Goal: Transaction & Acquisition: Subscribe to service/newsletter

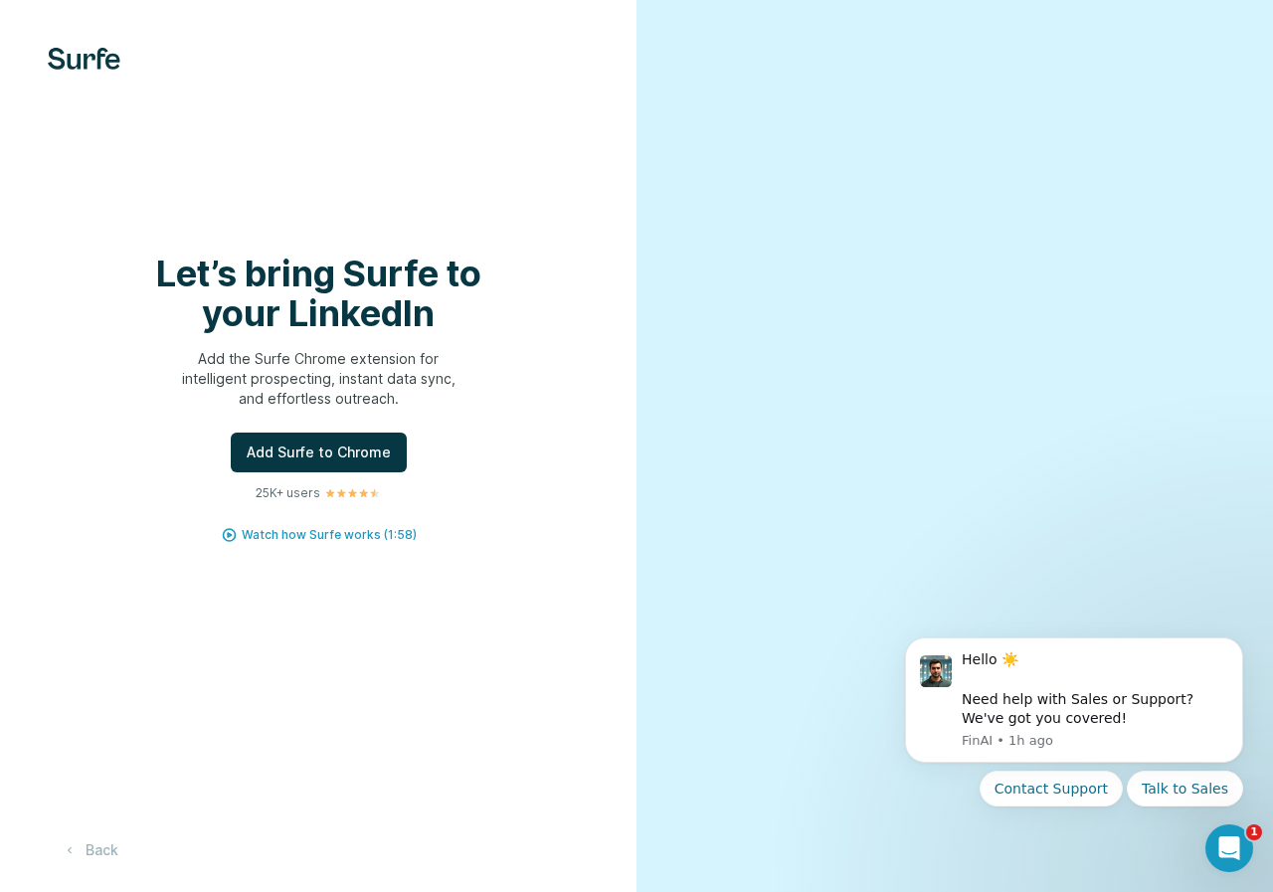
drag, startPoint x: 328, startPoint y: 532, endPoint x: 176, endPoint y: 797, distance: 306.0
click at [287, 740] on div "Let’s bring Surfe to your LinkedIn Add the Surfe Chrome extension for intellige…" at bounding box center [318, 446] width 636 height 892
click at [109, 853] on button "Back" at bounding box center [90, 850] width 85 height 36
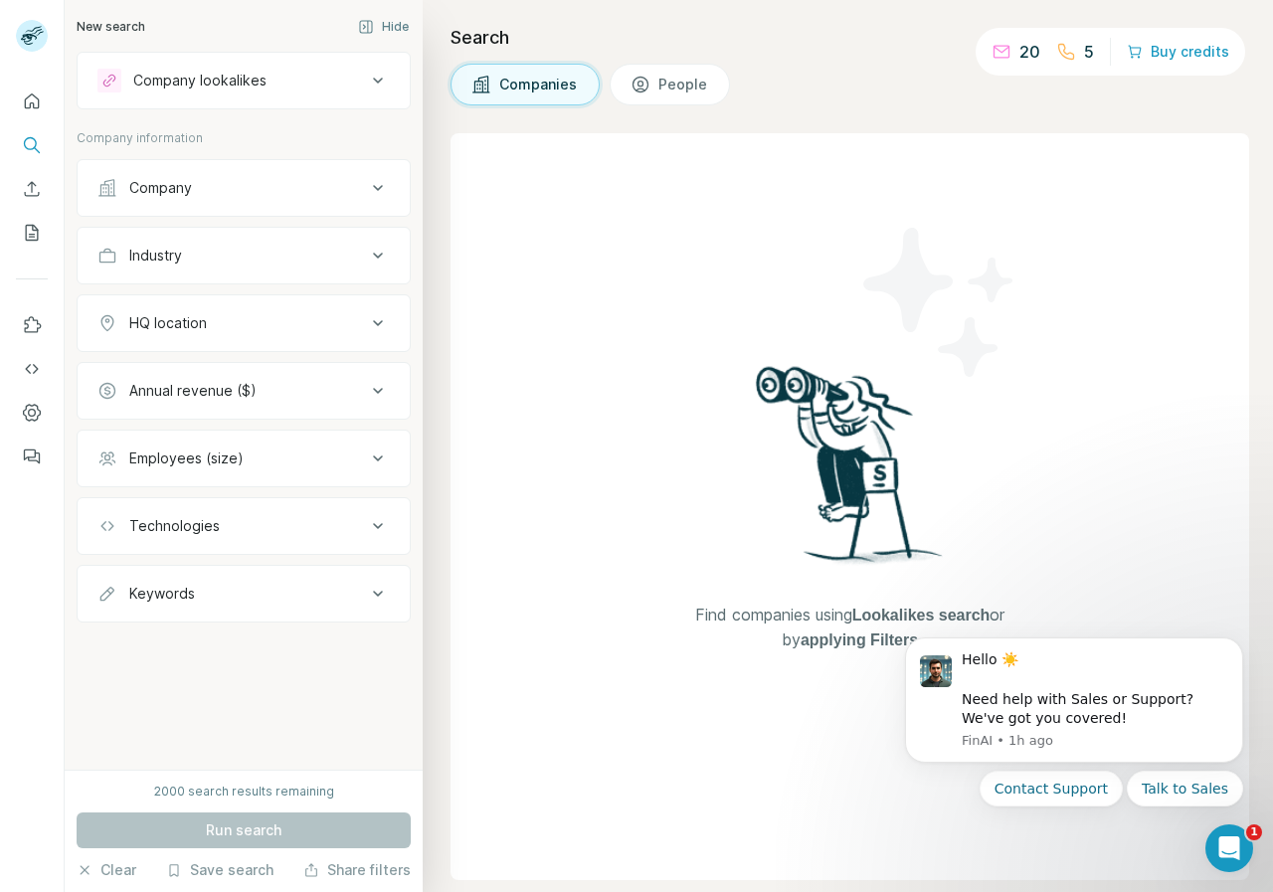
click at [564, 74] on button "Companies" at bounding box center [524, 85] width 149 height 42
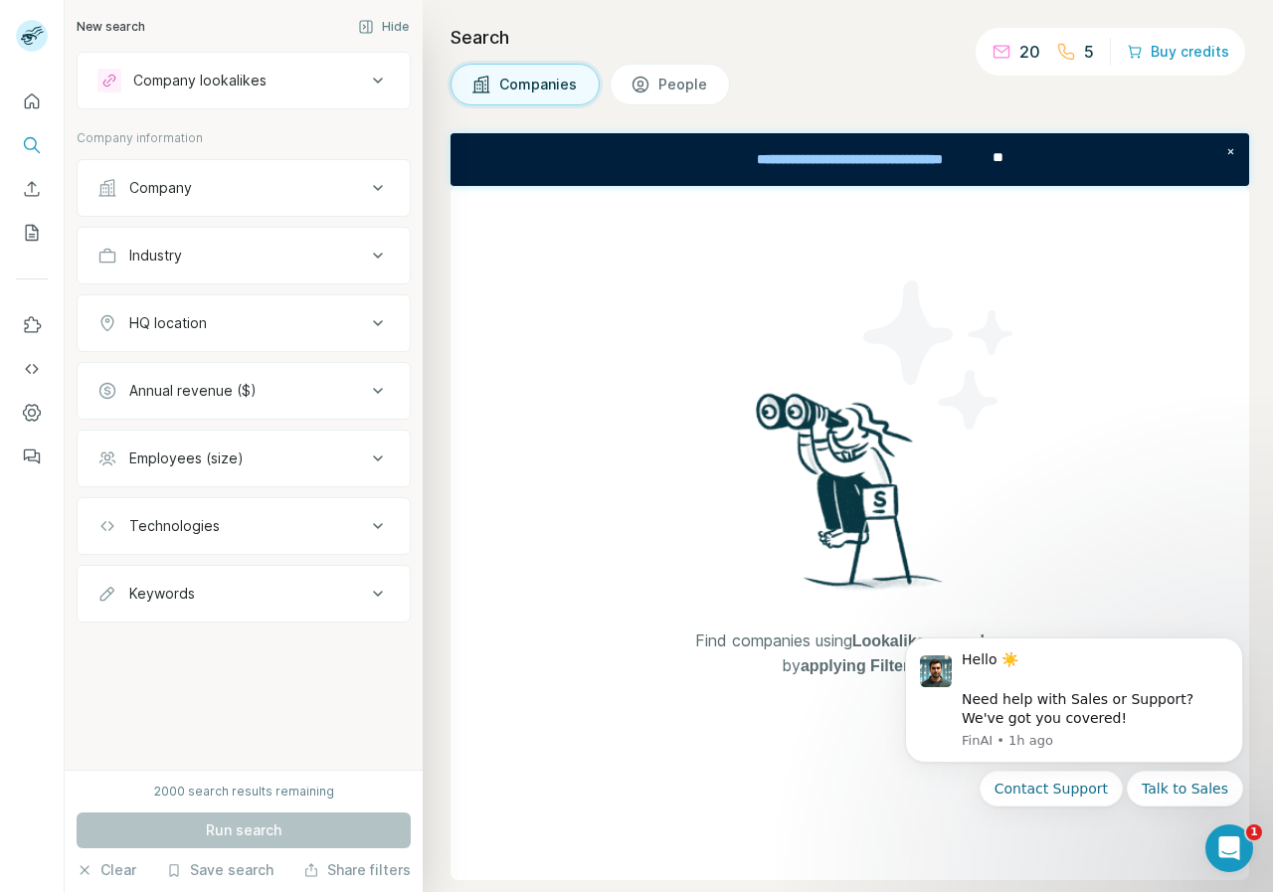
click at [353, 194] on div "Company" at bounding box center [231, 188] width 268 height 20
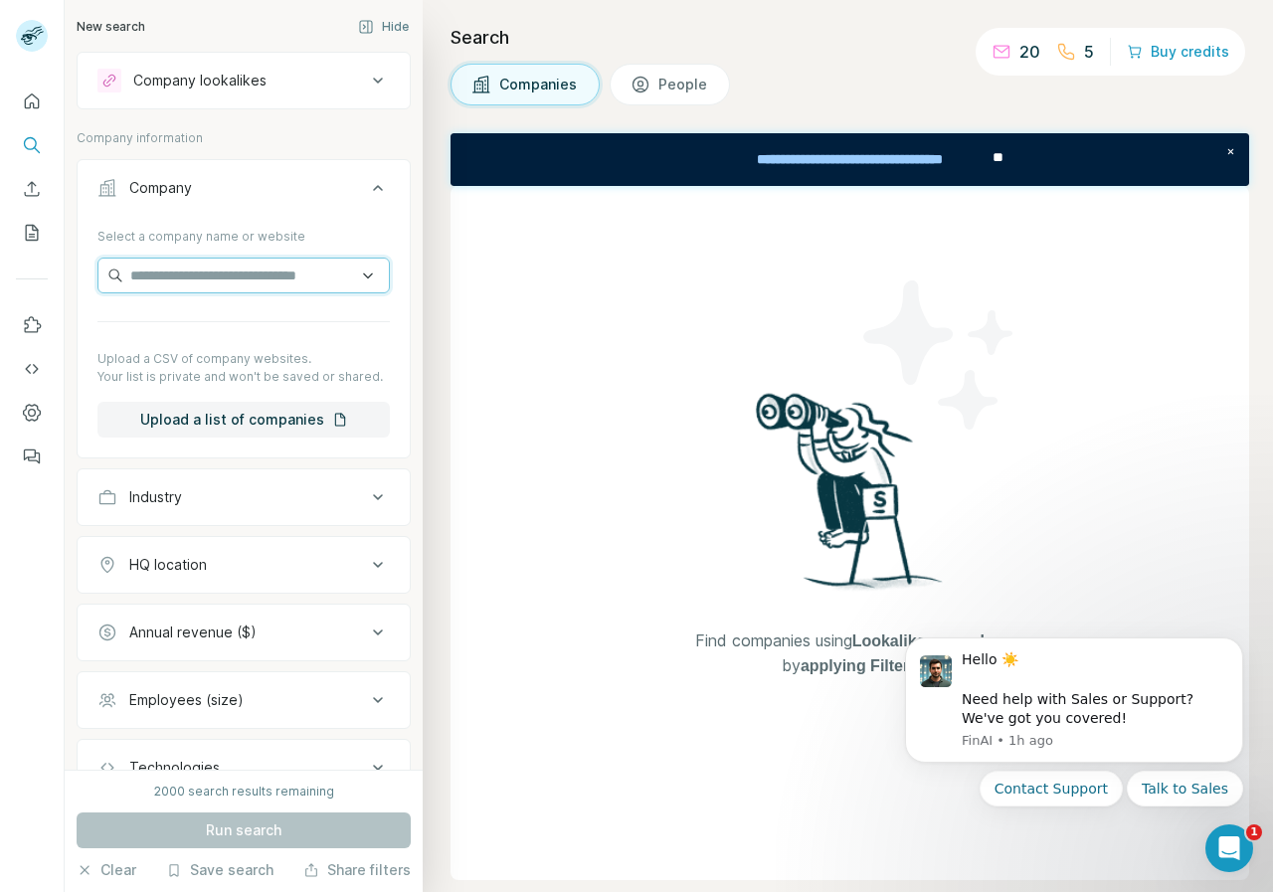
click at [259, 279] on input "text" at bounding box center [243, 276] width 292 height 36
drag, startPoint x: 236, startPoint y: 423, endPoint x: 215, endPoint y: 301, distance: 123.1
click at [215, 301] on div "Select a company name or website Upload a CSV of company websites. Your list is…" at bounding box center [243, 329] width 292 height 218
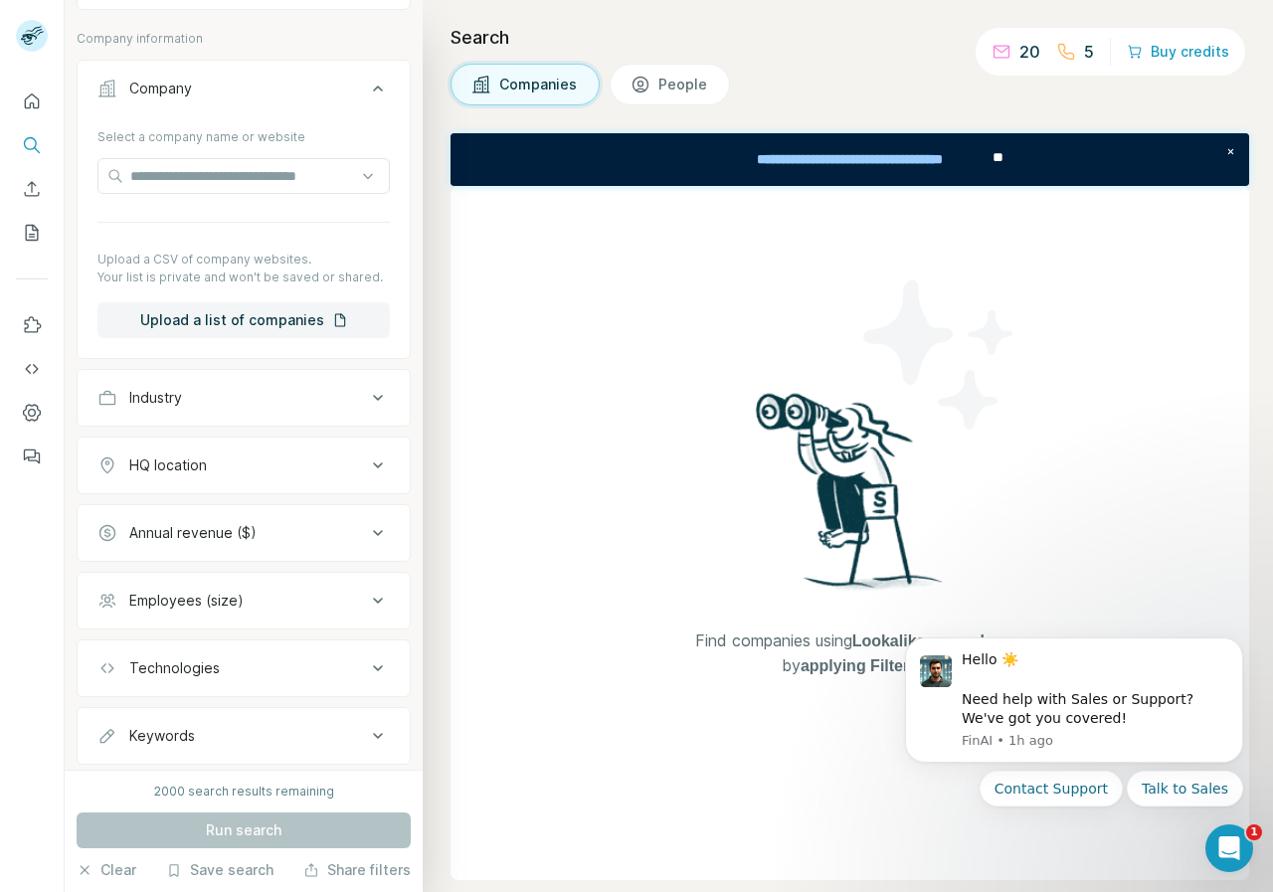
scroll to position [150, 0]
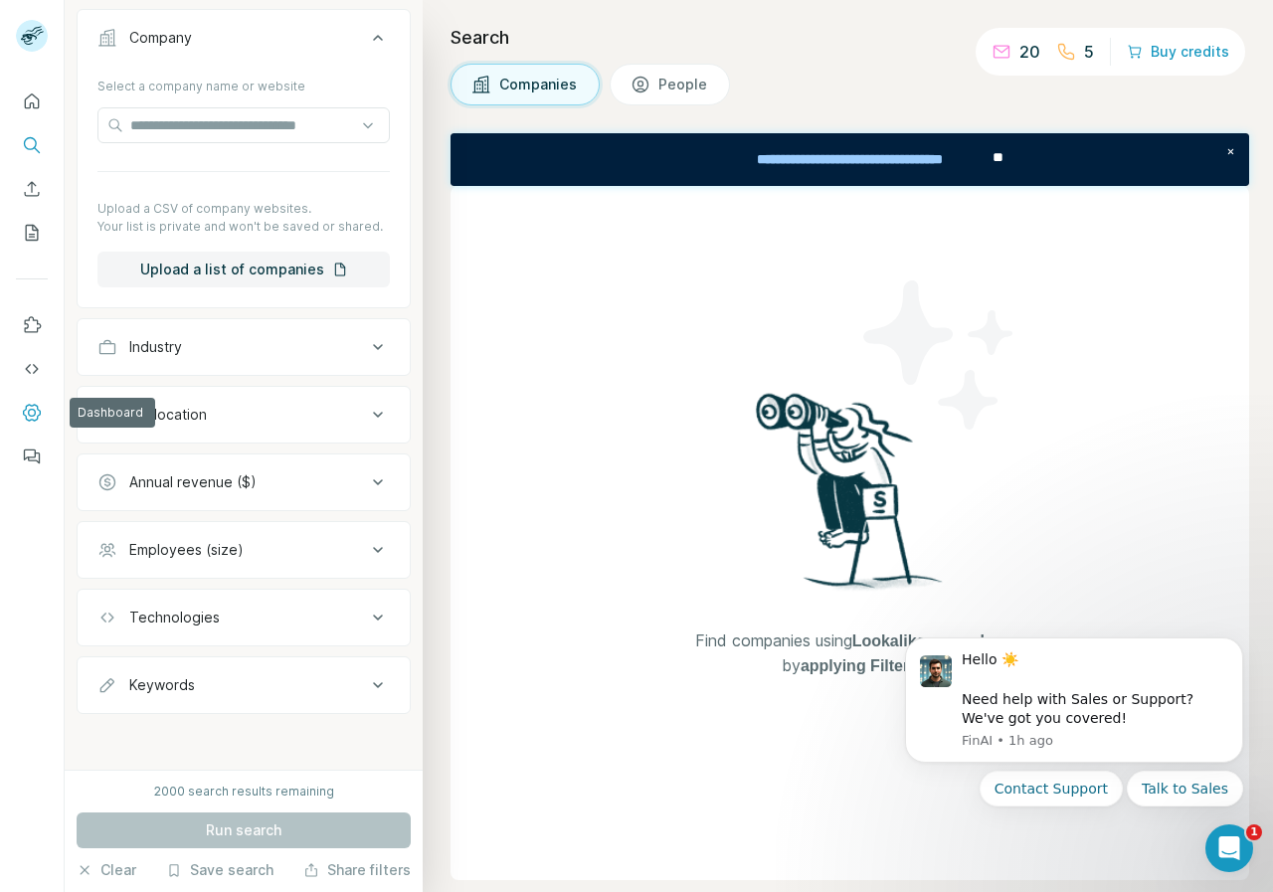
click at [34, 416] on icon "Dashboard" at bounding box center [32, 413] width 8 height 8
click at [166, 42] on div "Company" at bounding box center [160, 38] width 63 height 20
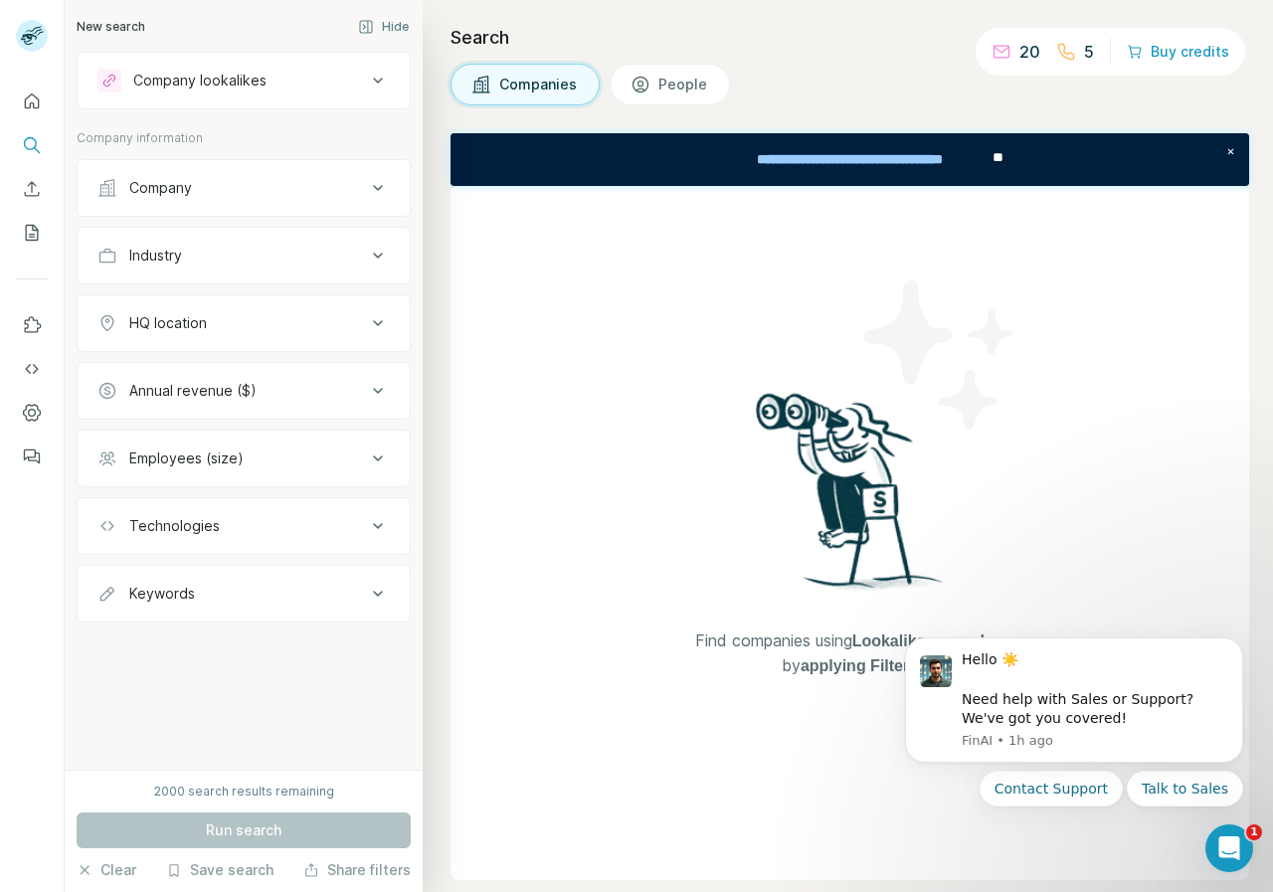
click at [186, 82] on div "Company lookalikes" at bounding box center [199, 81] width 133 height 20
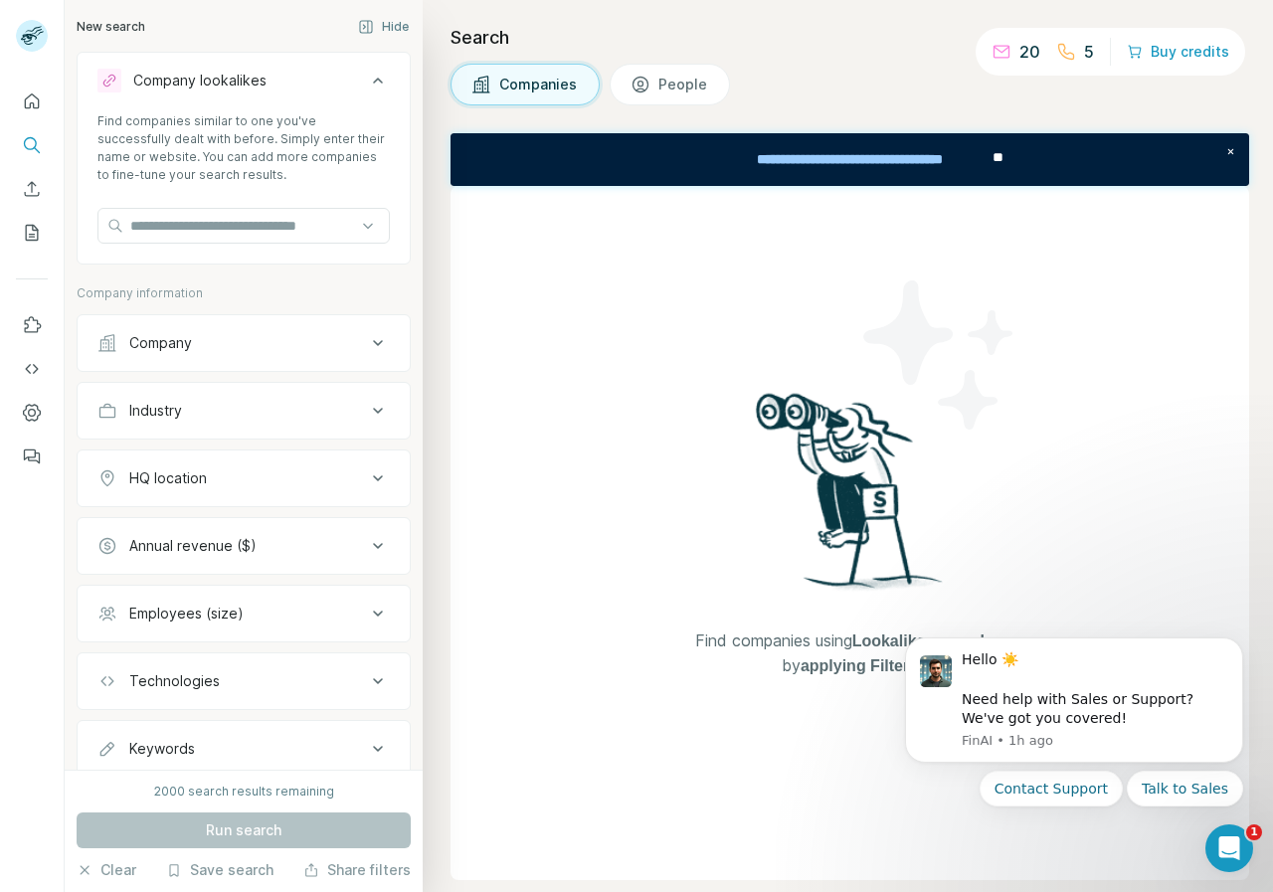
click at [197, 406] on div "Industry" at bounding box center [231, 411] width 268 height 20
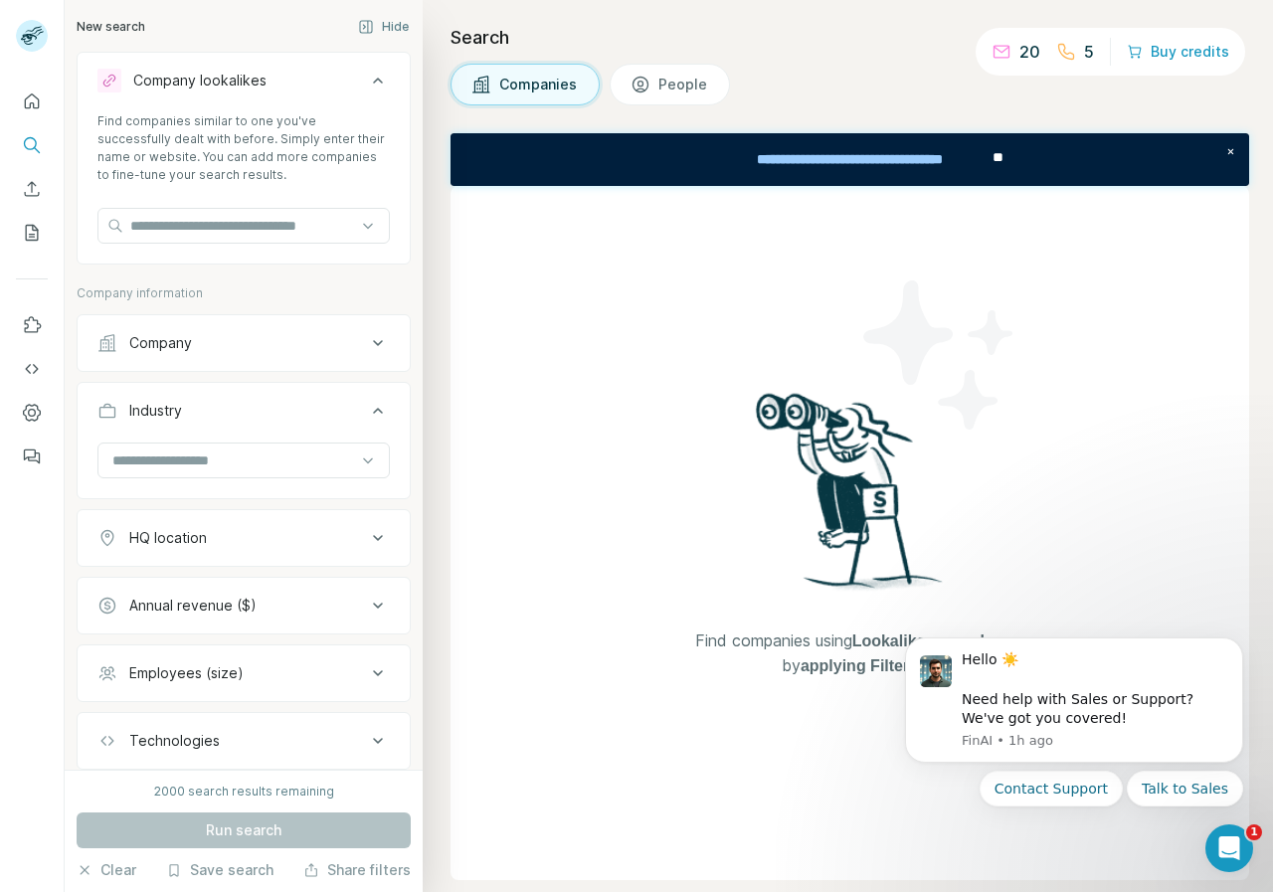
click at [176, 343] on div "Company" at bounding box center [160, 343] width 63 height 20
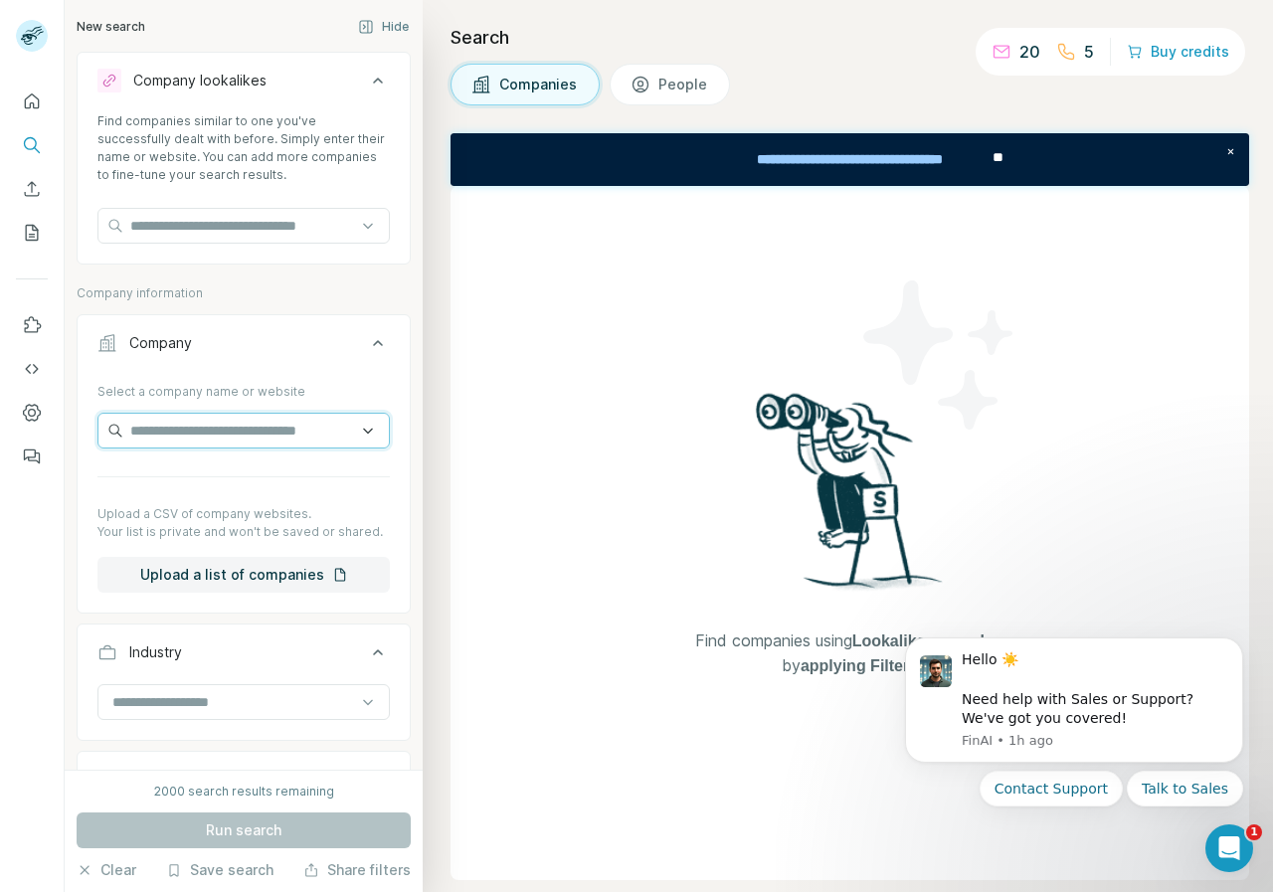
click at [194, 430] on input "text" at bounding box center [243, 431] width 292 height 36
click at [188, 231] on input "text" at bounding box center [243, 226] width 292 height 36
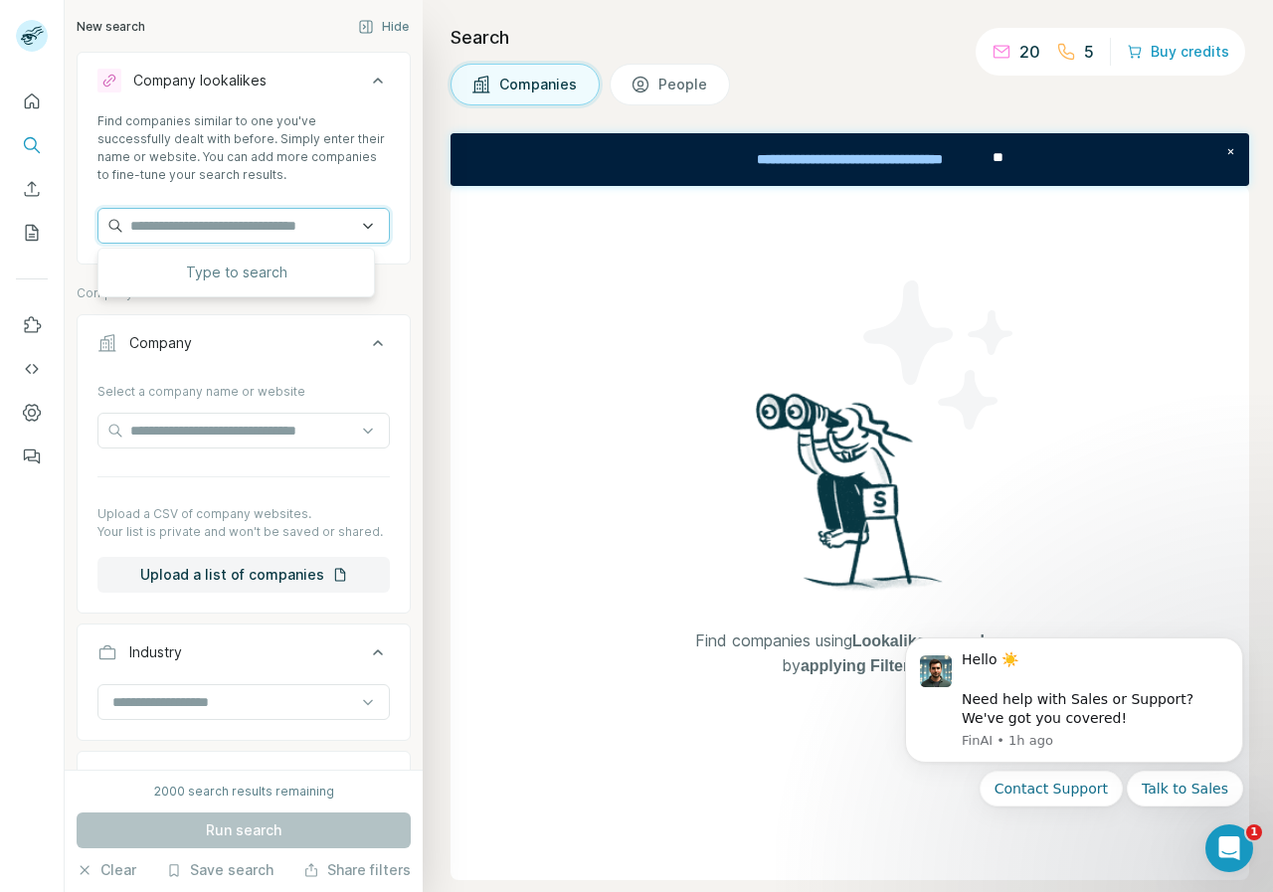
paste input "**********"
type input "**********"
click at [247, 271] on div "No results" at bounding box center [235, 273] width 267 height 40
click at [267, 230] on input "text" at bounding box center [243, 226] width 292 height 36
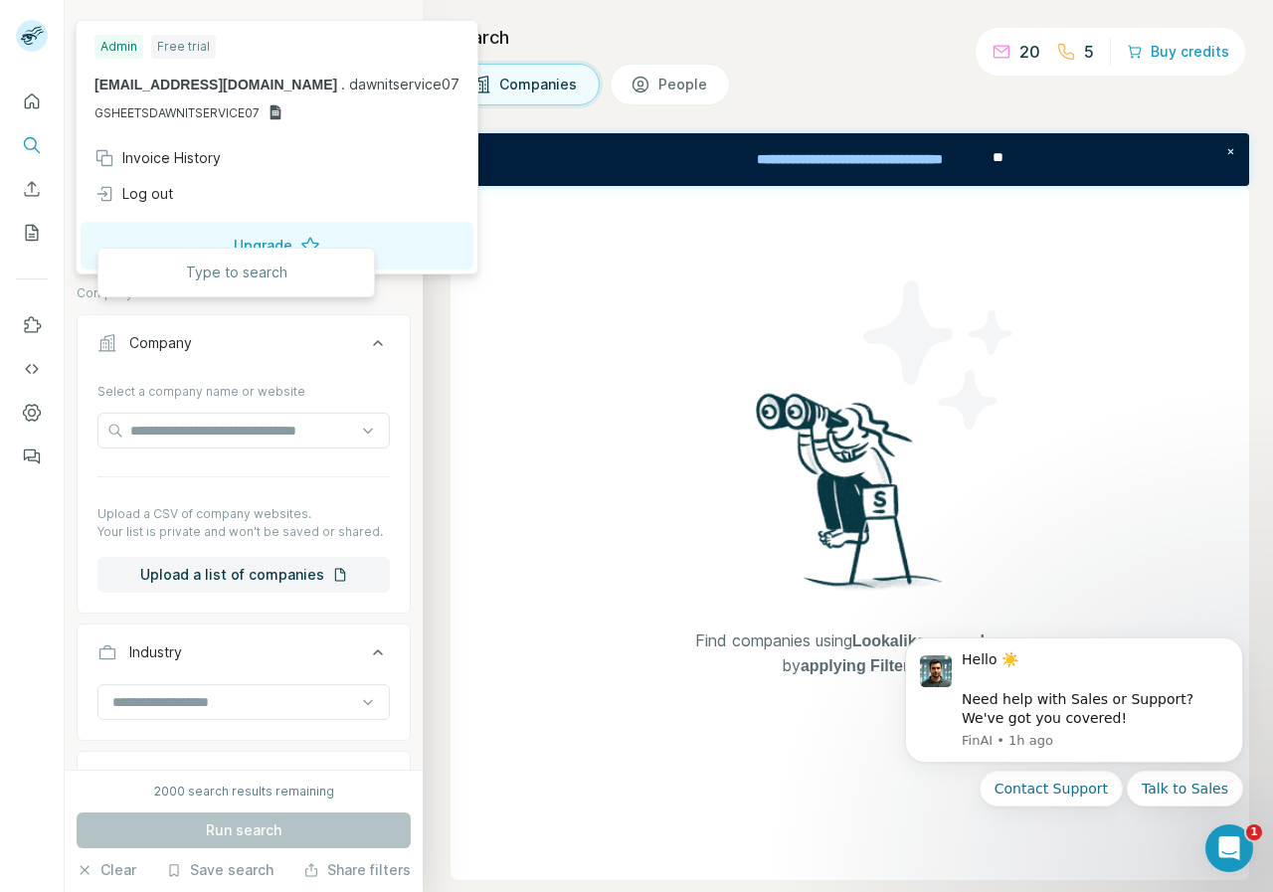
click at [30, 27] on rect at bounding box center [32, 36] width 32 height 32
click at [574, 665] on div "Find companies using Lookalikes search or by applying Filters" at bounding box center [849, 533] width 798 height 694
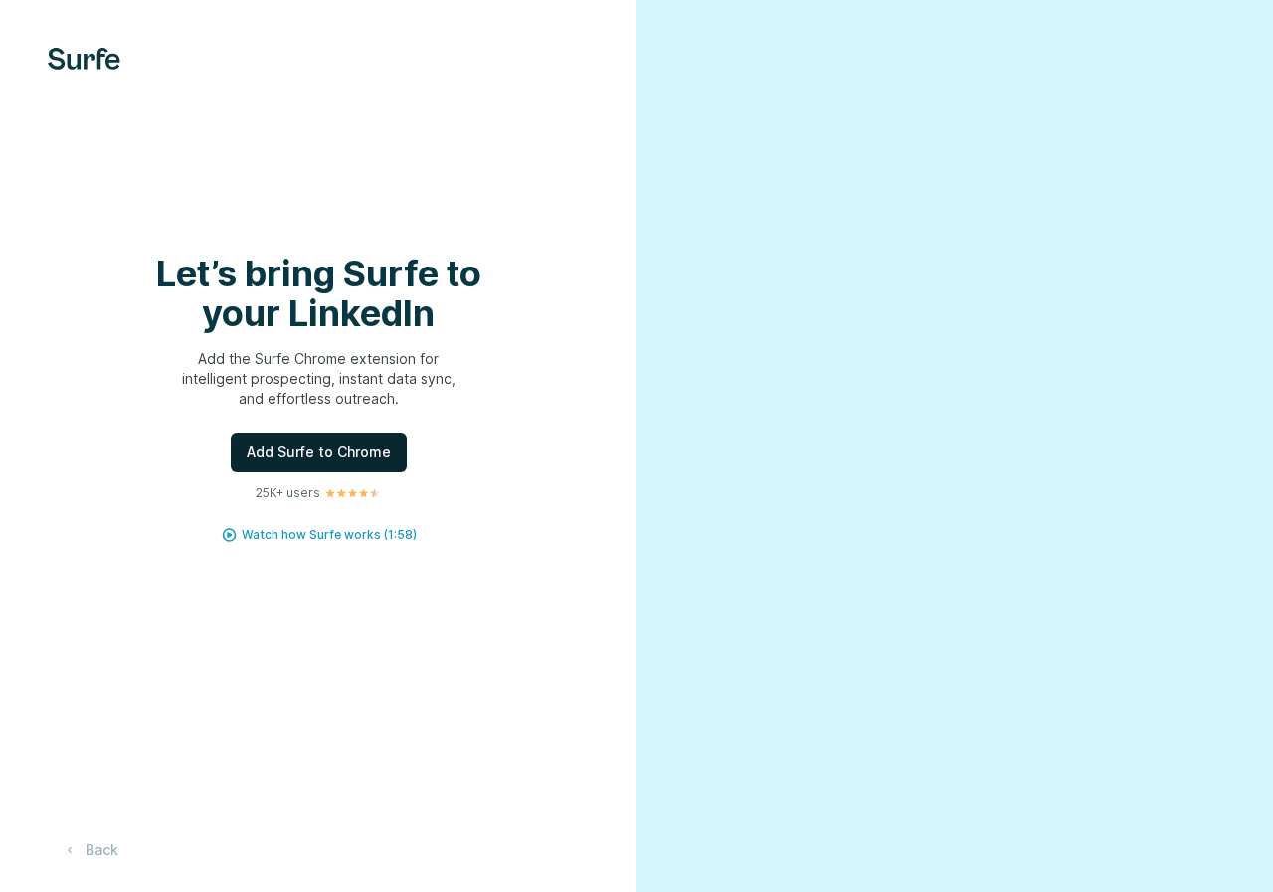
click at [285, 453] on span "Add Surfe to Chrome" at bounding box center [319, 452] width 144 height 20
